Goal: Transaction & Acquisition: Purchase product/service

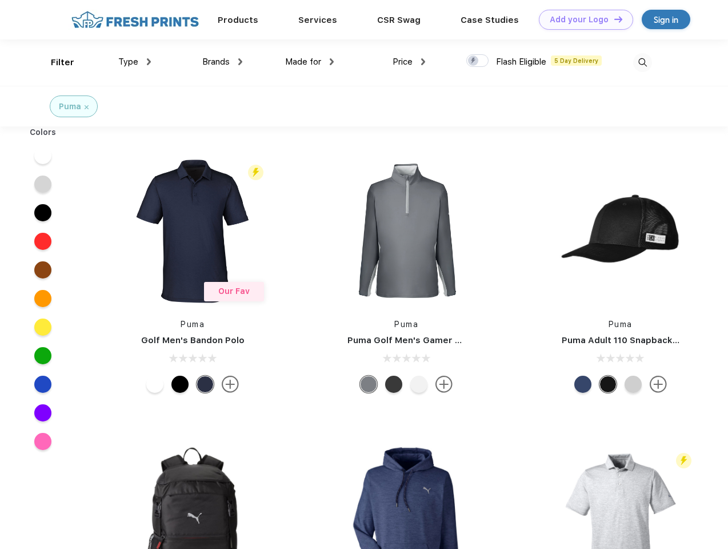
scroll to position [1, 0]
click at [582, 19] on link "Add your Logo Design Tool" at bounding box center [586, 20] width 94 height 20
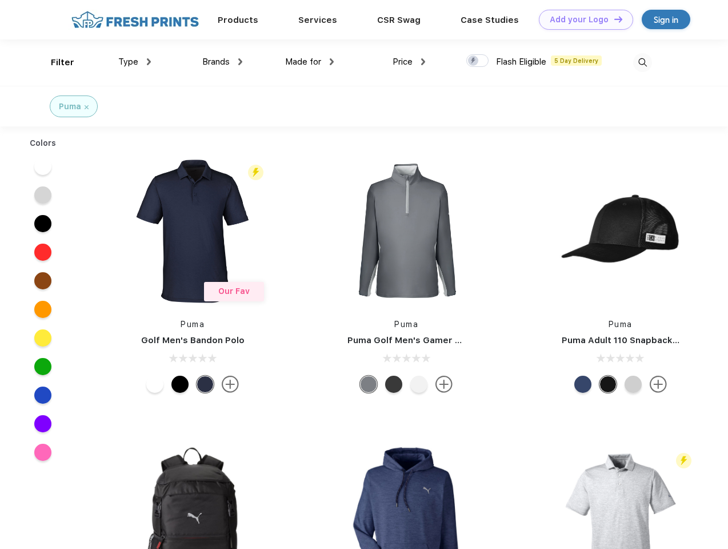
click at [0, 0] on div "Design Tool" at bounding box center [0, 0] width 0 height 0
click at [613, 19] on link "Add your Logo Design Tool" at bounding box center [586, 20] width 94 height 20
click at [55, 62] on div "Filter" at bounding box center [62, 62] width 23 height 13
click at [135, 62] on span "Type" at bounding box center [128, 62] width 20 height 10
click at [222, 62] on span "Brands" at bounding box center [215, 62] width 27 height 10
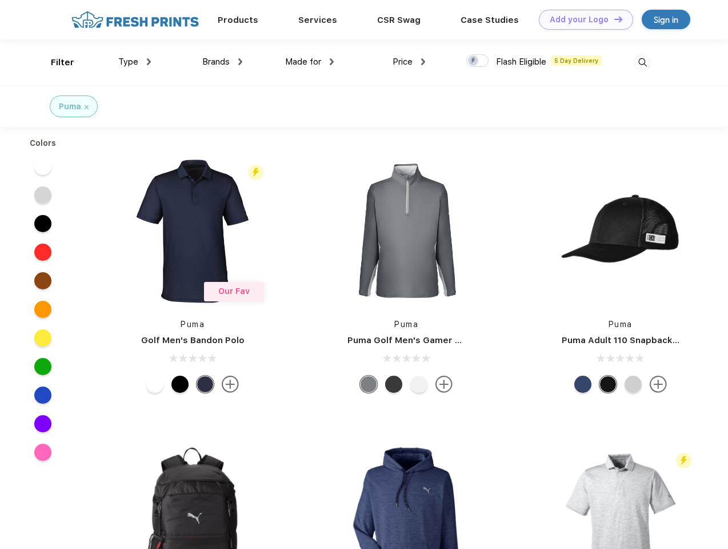
click at [310, 62] on span "Made for" at bounding box center [303, 62] width 36 height 10
click at [409, 62] on span "Price" at bounding box center [403, 62] width 20 height 10
click at [478, 61] on div at bounding box center [477, 60] width 22 height 13
click at [474, 61] on input "checkbox" at bounding box center [469, 57] width 7 height 7
click at [642, 62] on img at bounding box center [642, 62] width 19 height 19
